Goal: Obtain resource: Obtain resource

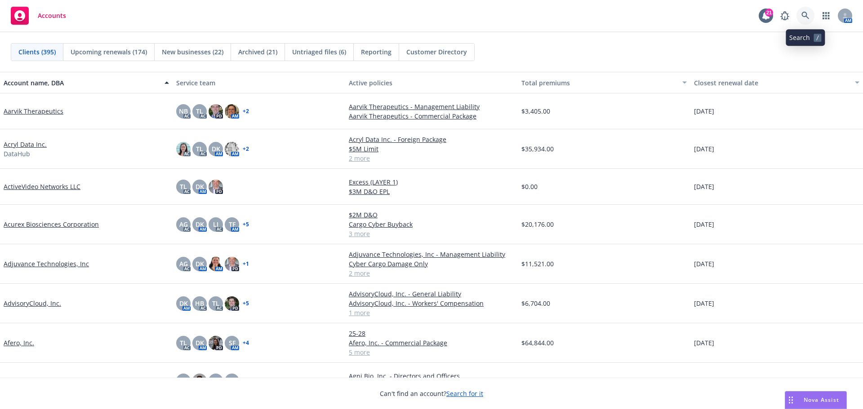
click at [809, 18] on icon at bounding box center [805, 16] width 8 height 8
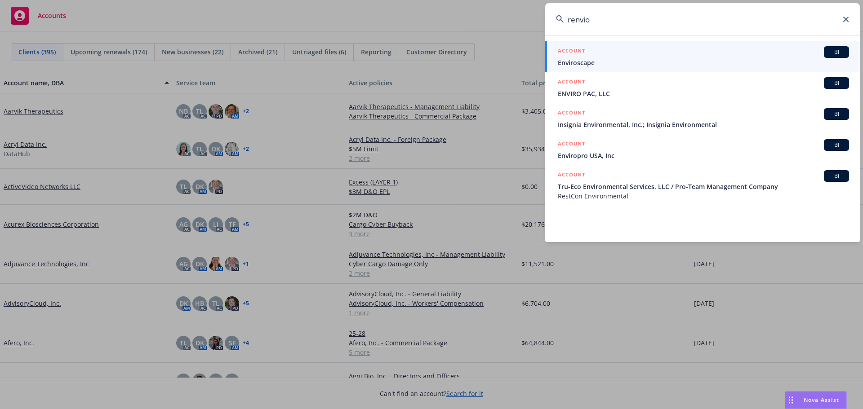
drag, startPoint x: 594, startPoint y: 18, endPoint x: 541, endPoint y: 12, distance: 53.3
click at [541, 12] on div "renvio ACCOUNT BI Enviroscape ACCOUNT BI ENVIRO PAC, LLC ACCOUNT BI Insignia En…" at bounding box center [431, 204] width 863 height 409
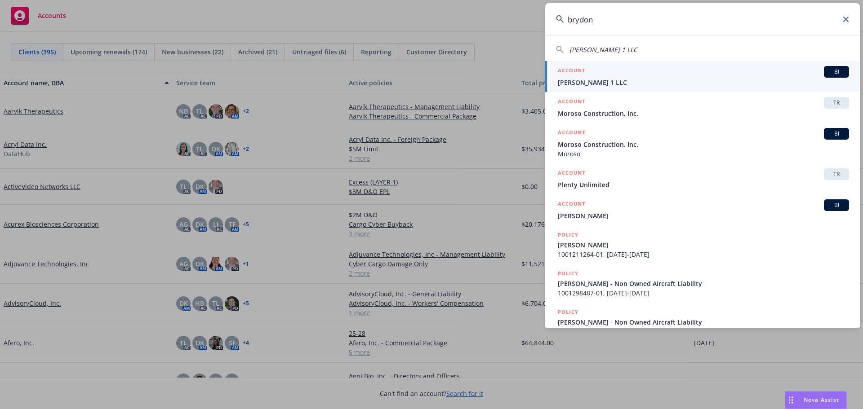
type input "brydon"
click at [587, 80] on span "[PERSON_NAME] 1 LLC" at bounding box center [703, 82] width 291 height 9
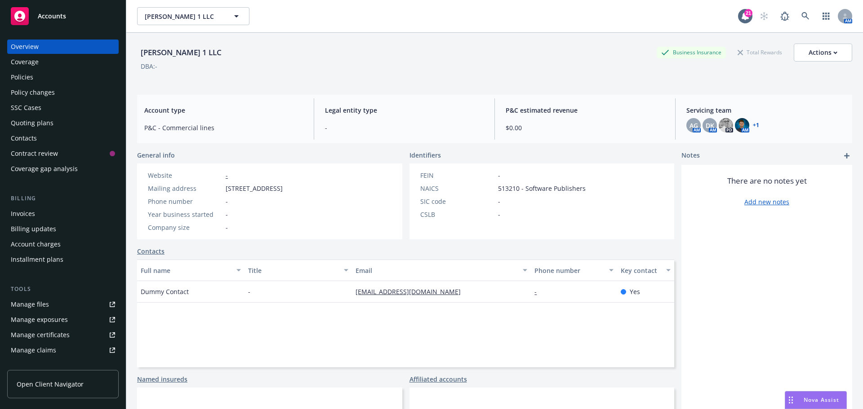
click at [42, 300] on div "Manage files" at bounding box center [30, 304] width 38 height 14
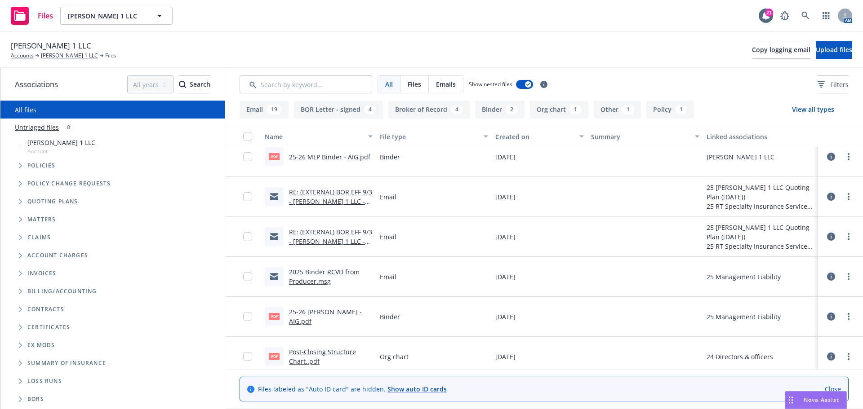
scroll to position [45, 0]
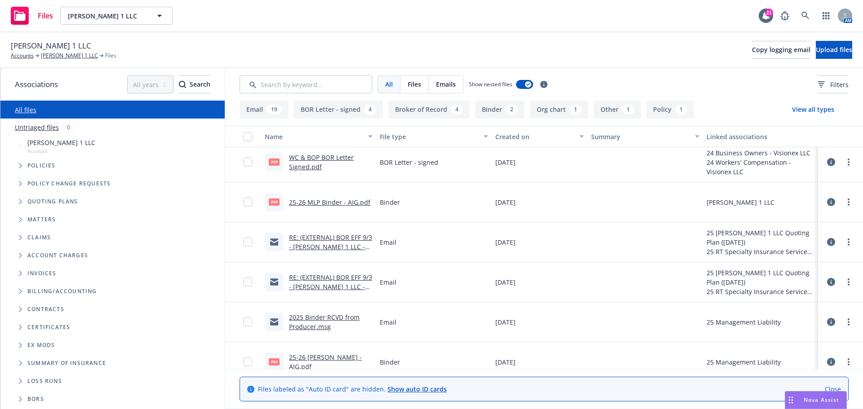
click at [324, 199] on link "25-26 MLP Binder - AIG.pdf" at bounding box center [329, 202] width 81 height 9
